Goal: Navigation & Orientation: Find specific page/section

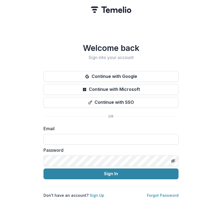
click at [70, 143] on form "Email Password Sign In" at bounding box center [110, 152] width 135 height 54
click at [80, 139] on input at bounding box center [110, 139] width 135 height 11
type input "**********"
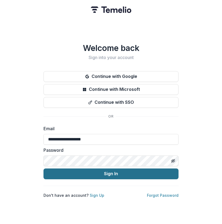
click at [110, 169] on button "Sign In" at bounding box center [110, 174] width 135 height 11
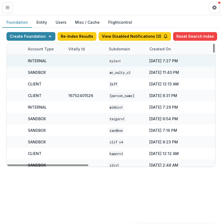
scroll to position [0, 318]
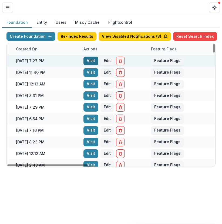
click at [84, 63] on link "Visit" at bounding box center [90, 61] width 15 height 9
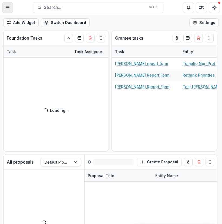
click at [9, 3] on button "Toggle Menu" at bounding box center [7, 7] width 11 height 11
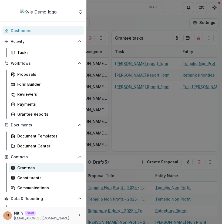
click at [23, 169] on div "Grantees" at bounding box center [48, 168] width 62 height 6
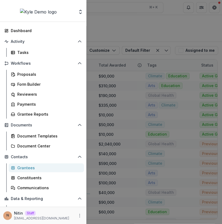
click at [155, 86] on div "Team Settings Admin Settings Dashboard Activity Tasks Workflows Proposals Form …" at bounding box center [111, 112] width 222 height 224
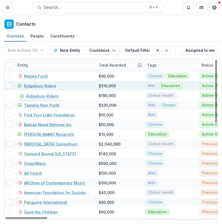
click at [35, 85] on link "Ridgebury Riders" at bounding box center [40, 86] width 32 height 6
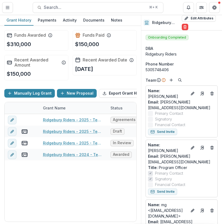
drag, startPoint x: 147, startPoint y: 38, endPoint x: 187, endPoint y: 38, distance: 40.5
click at [162, 38] on span "Onboarding Completed" at bounding box center [166, 37] width 43 height 5
drag, startPoint x: 187, startPoint y: 38, endPoint x: 148, endPoint y: 38, distance: 38.8
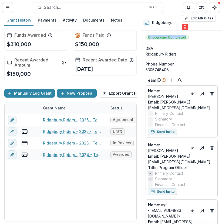
click at [148, 38] on span "Onboarding Completed" at bounding box center [166, 37] width 43 height 5
